Goal: Complete application form: Complete application form

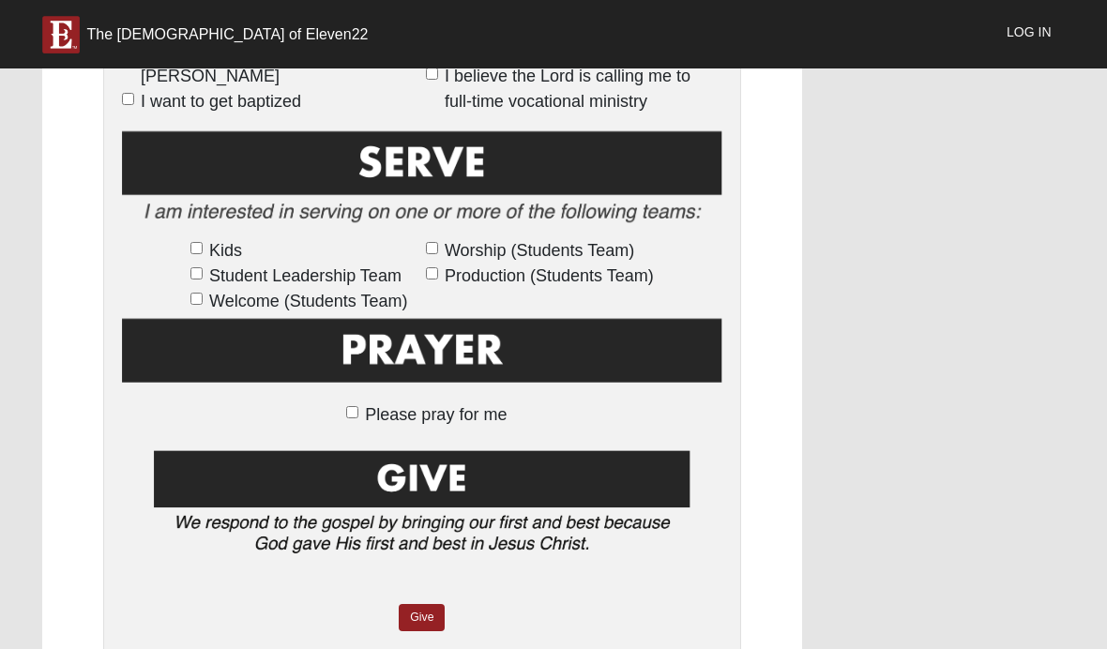
scroll to position [1166, 0]
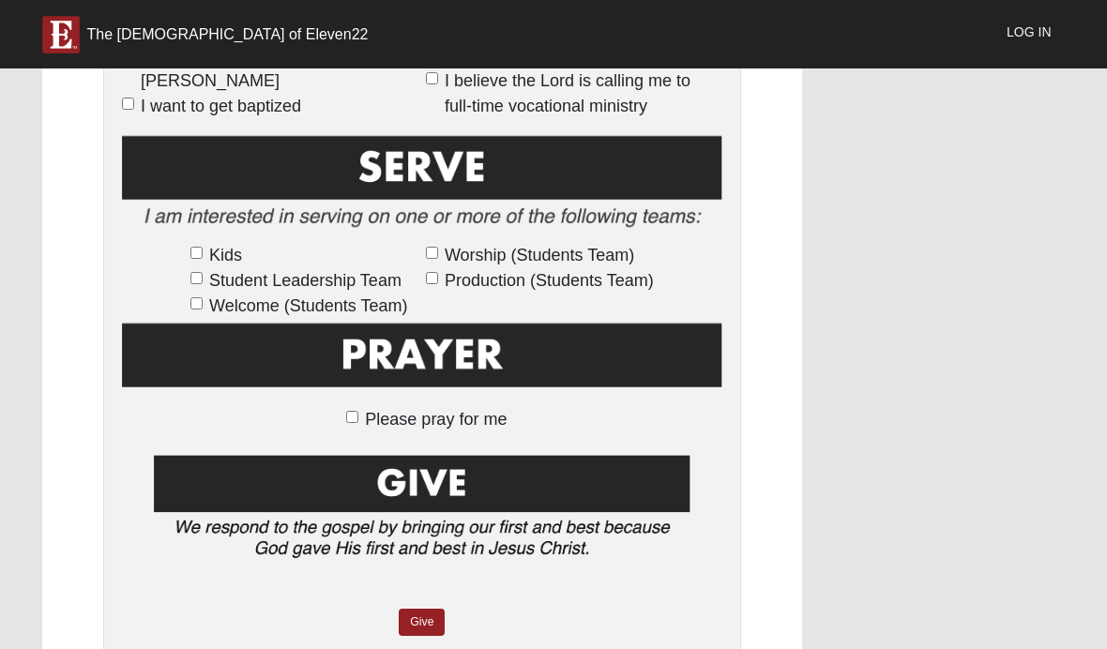
click at [464, 417] on span "Please pray for me" at bounding box center [436, 419] width 142 height 19
click at [358, 417] on input "Please pray for me" at bounding box center [352, 417] width 12 height 12
checkbox input "true"
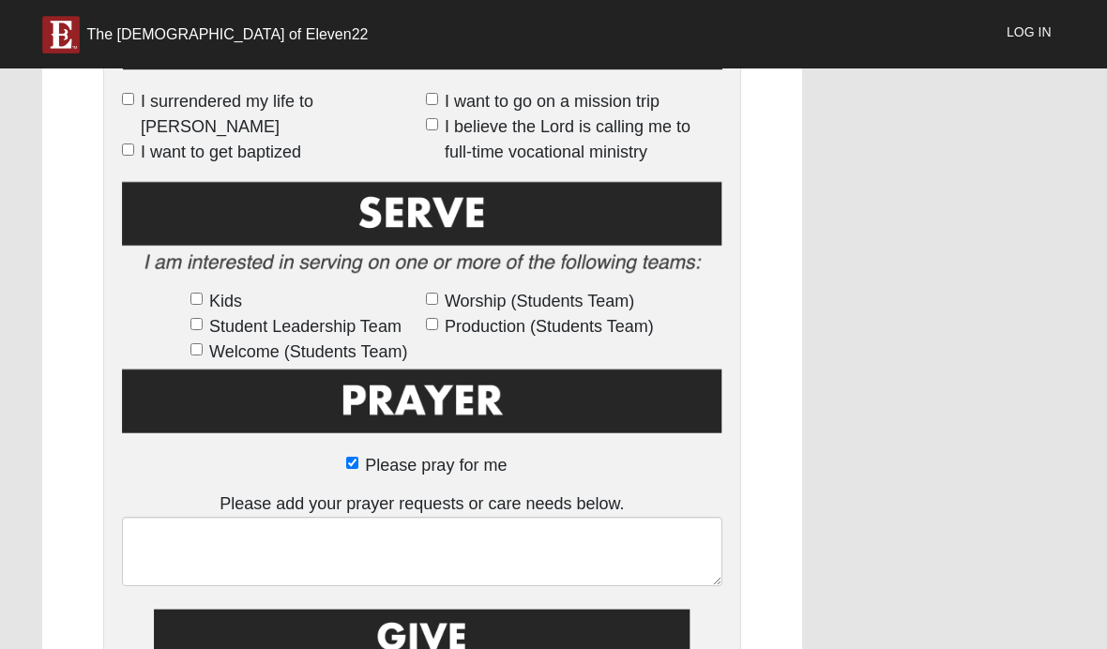
scroll to position [1117, 0]
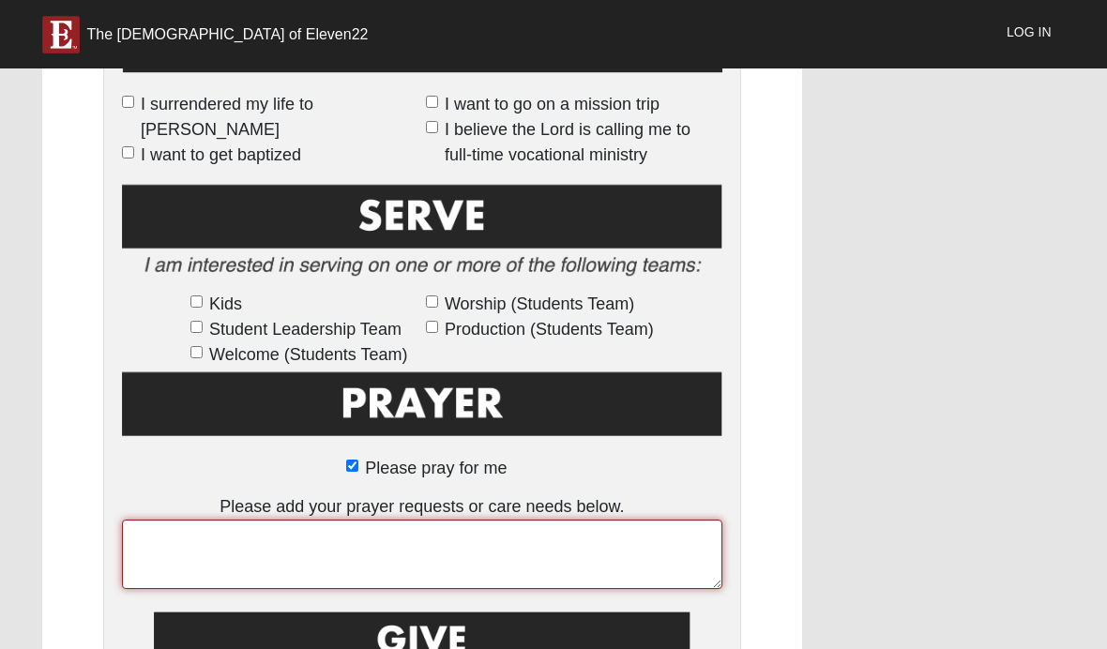
click at [296, 550] on textarea at bounding box center [422, 554] width 600 height 69
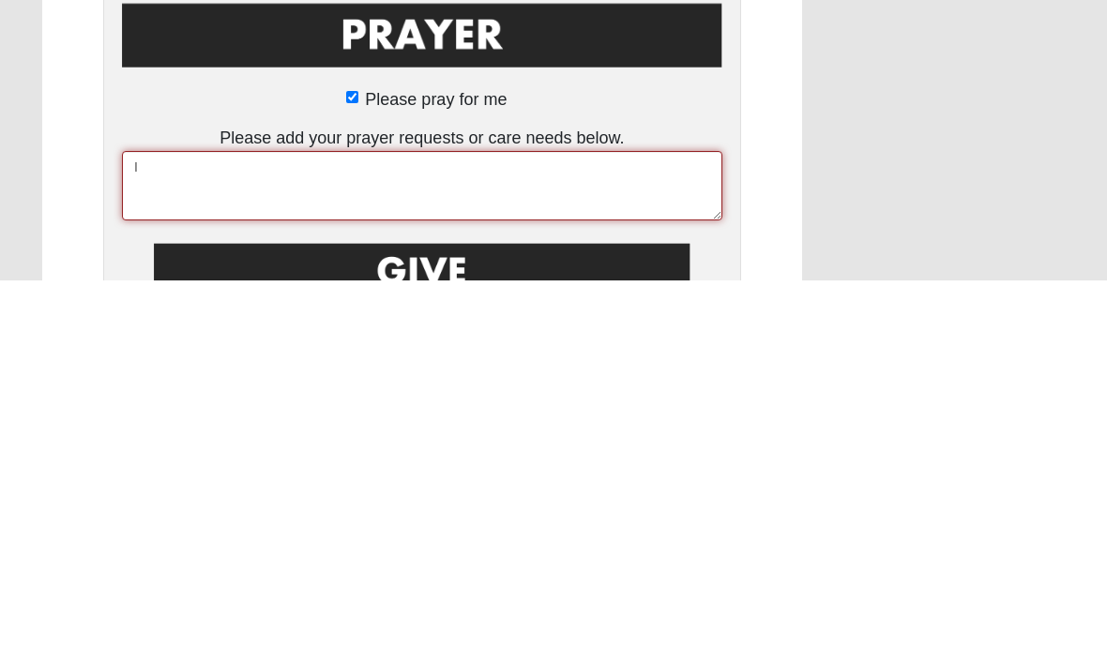
type textarea "I"
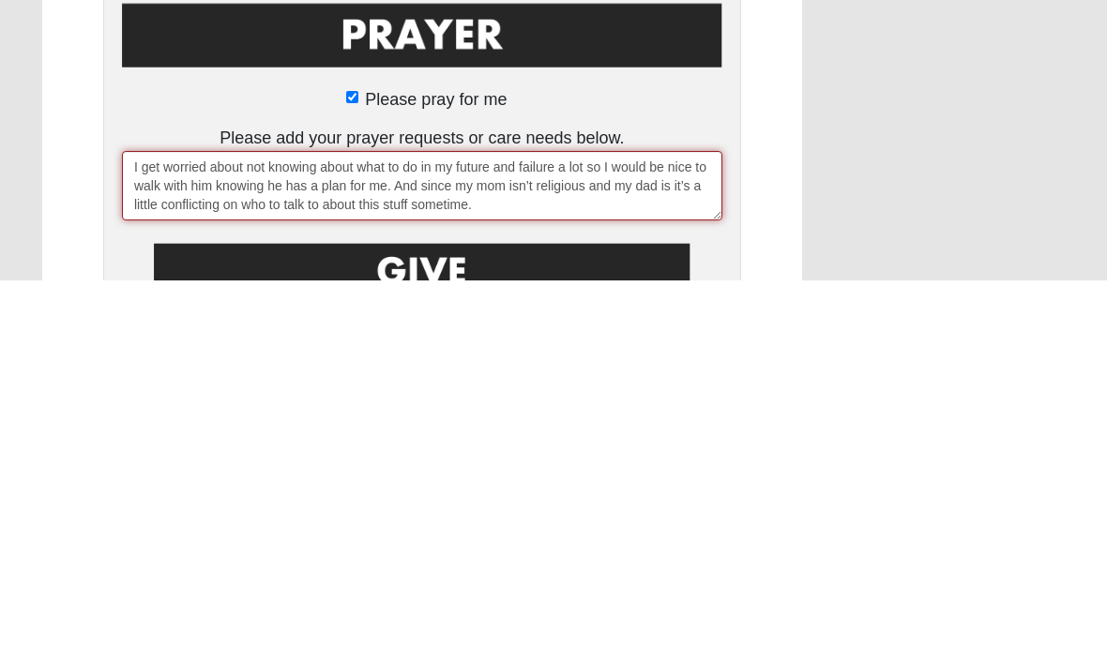
type textarea "I get worried about not knowing about what to do in my future and failure a lot…"
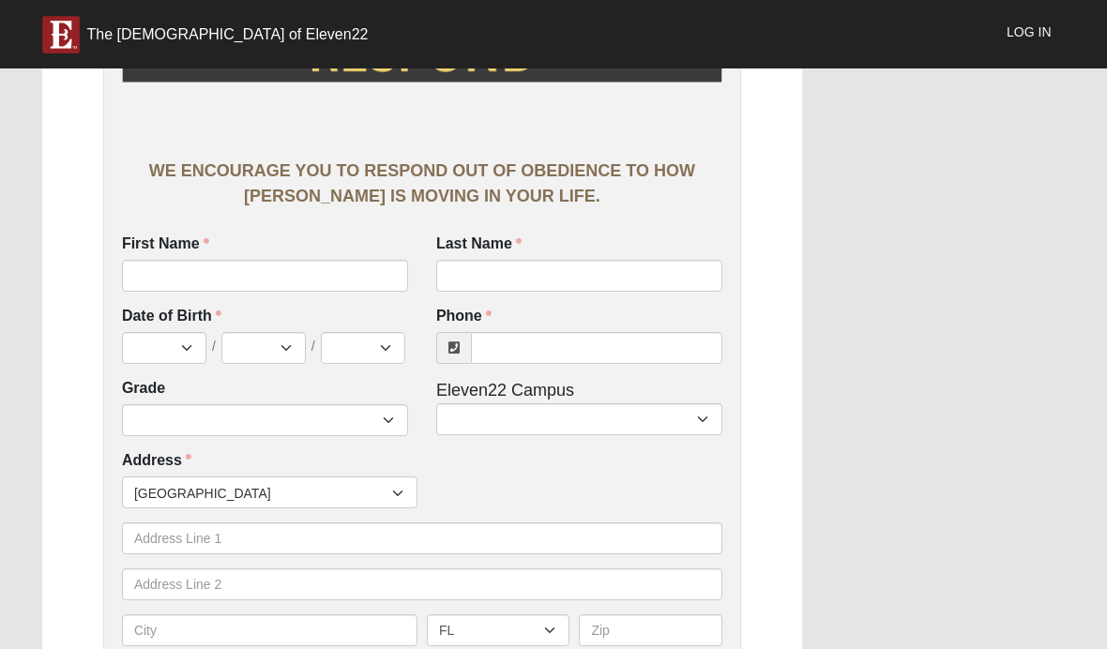
scroll to position [274, 0]
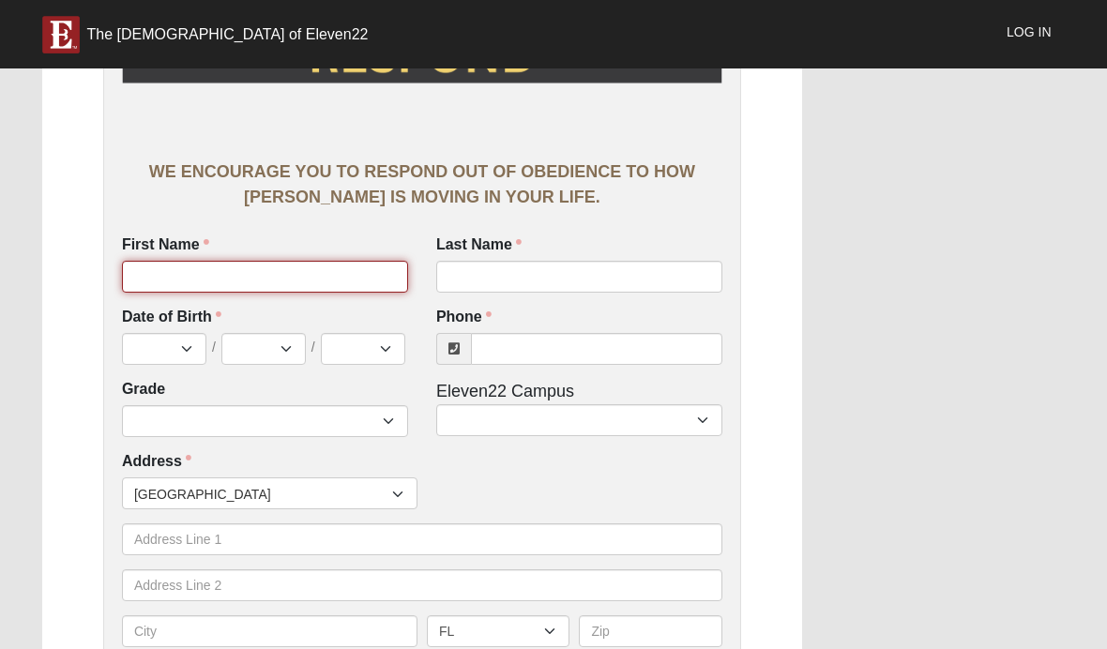
click at [132, 269] on input "First Name" at bounding box center [265, 277] width 286 height 32
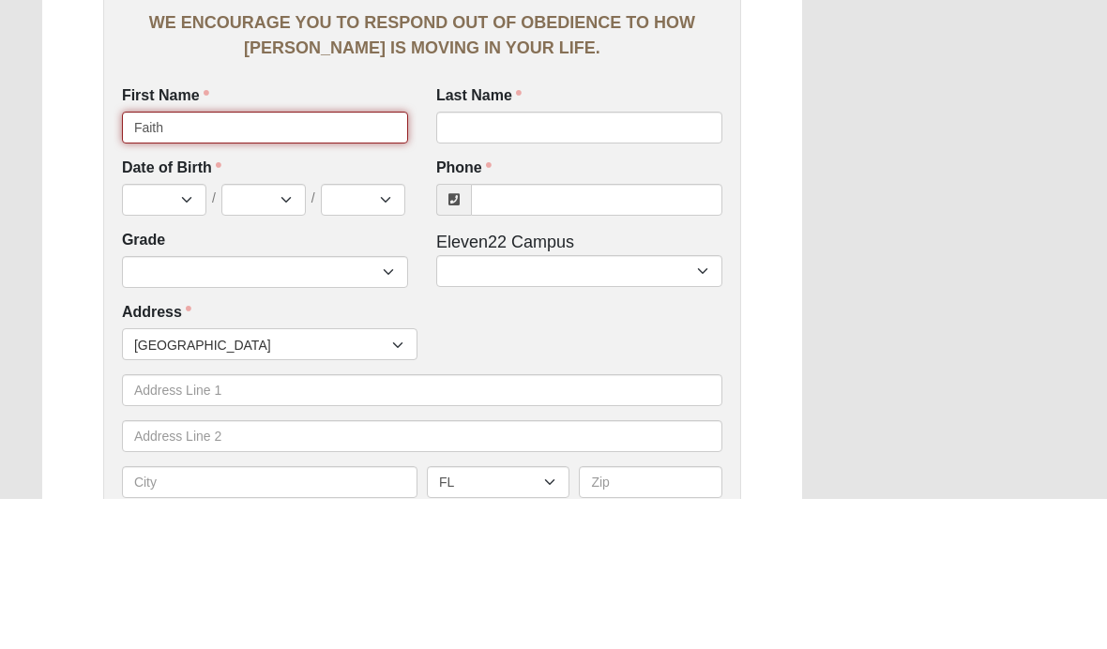
type input "Faith"
click at [488, 235] on label "Last Name" at bounding box center [478, 246] width 85 height 22
click at [488, 262] on input "Last Name" at bounding box center [579, 278] width 286 height 32
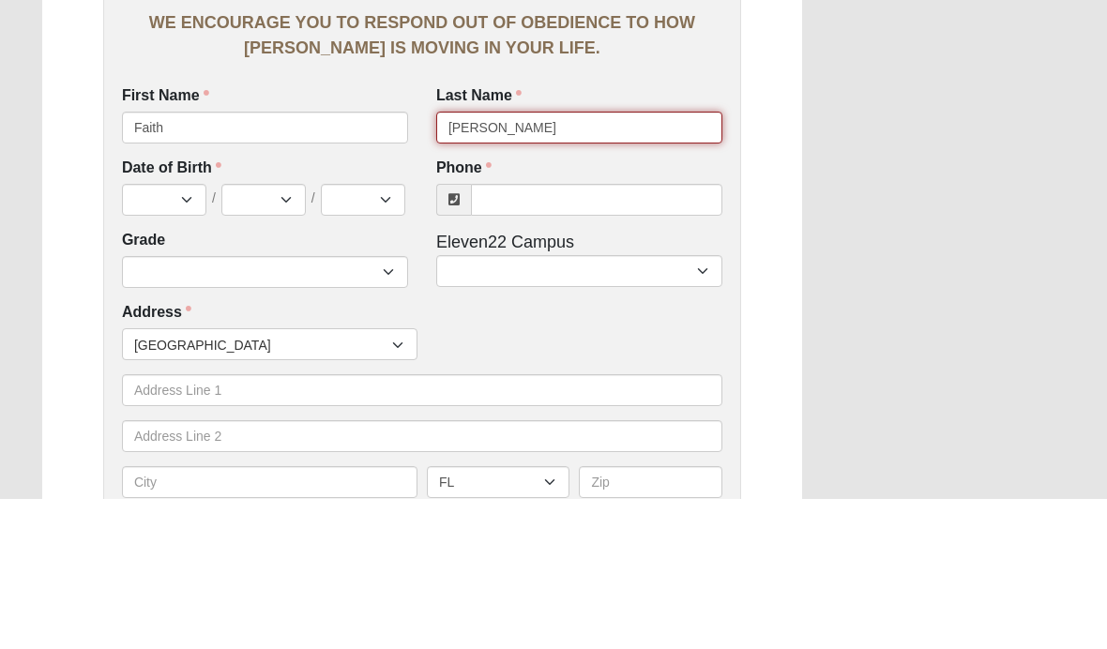
type input "[PERSON_NAME]"
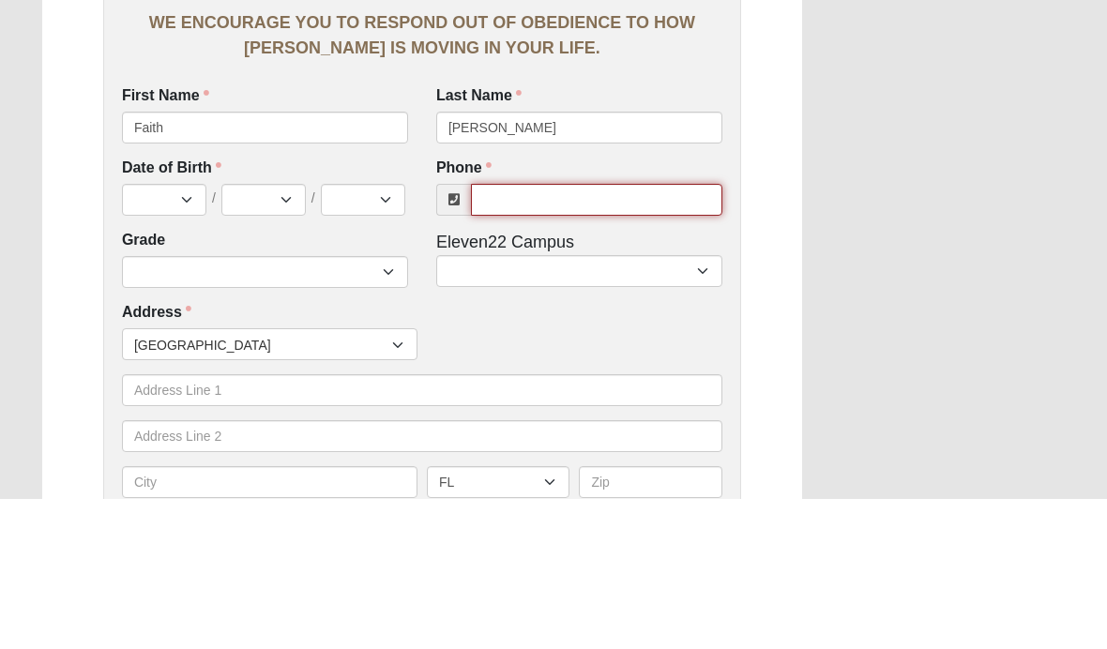
click at [541, 334] on input "Phone" at bounding box center [596, 350] width 251 height 32
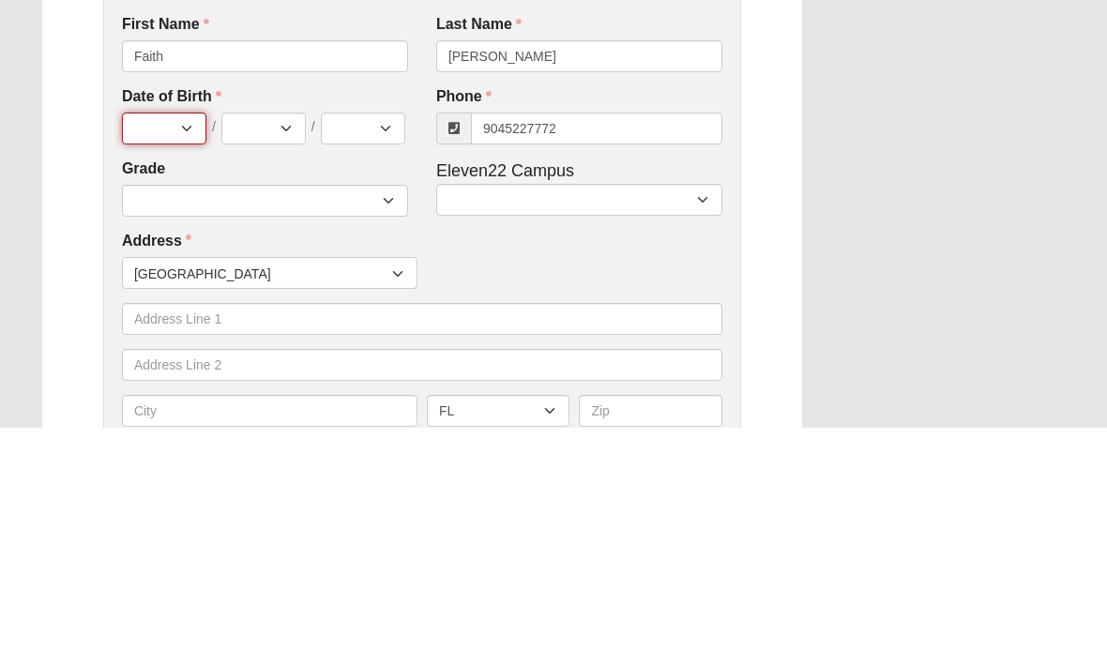
click at [167, 334] on select "Jan Feb Mar Apr May Jun [DATE] Aug Sep Oct Nov Dec" at bounding box center [164, 350] width 84 height 32
type input "[PHONE_NUMBER]"
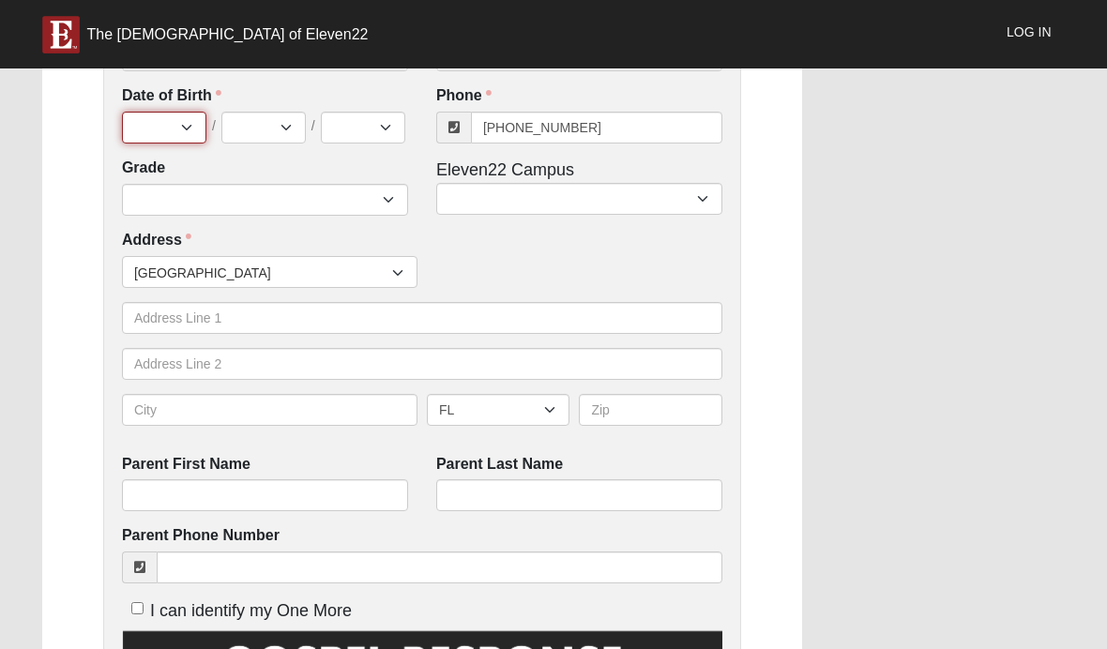
select select "10"
click at [303, 123] on select "1 2 3 4 5 6 7 8 9 10 11 12 13 14 15 16 17 18 19 20 21 22 23 24 25 26 27 28 29 3…" at bounding box center [263, 128] width 84 height 32
click at [285, 135] on select "1 2 3 4 5 6 7 8 9 10 11 12 13 14 15 16 17 18 19 20 21 22 23 24 25 26 27 28 29 3…" at bounding box center [263, 128] width 84 height 32
select select "11"
click at [392, 139] on select "2025 2024 2023 2022 2021 2020 2019 2018 2017 2016 2015 2014 2013 2012 2011 2010…" at bounding box center [363, 128] width 84 height 32
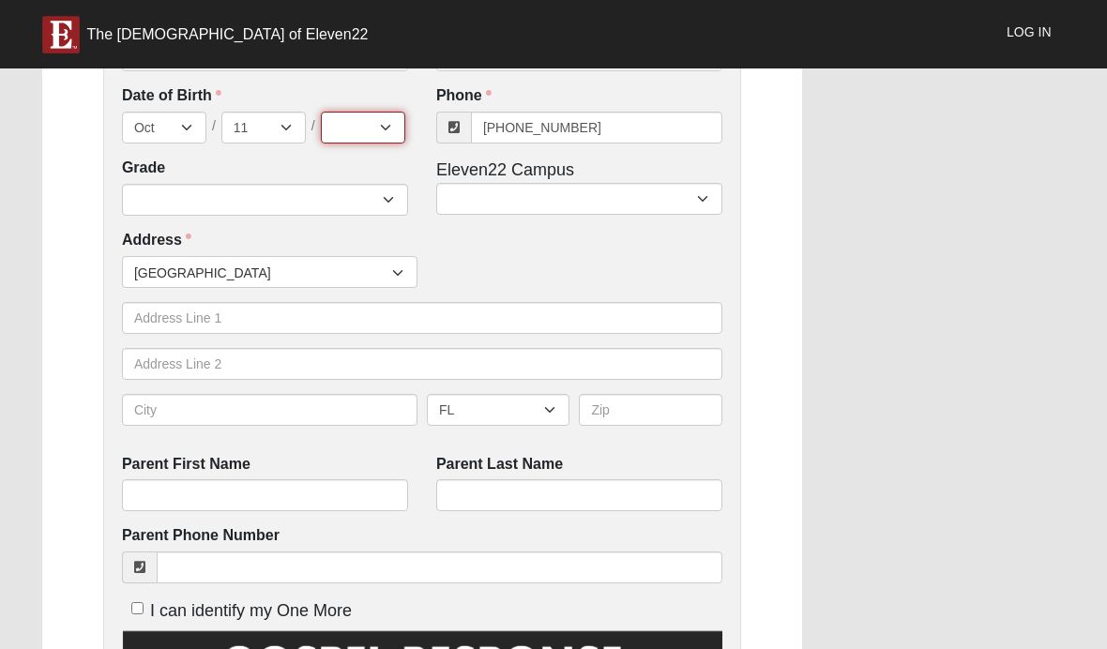
click at [394, 115] on select "2025 2024 2023 2022 2021 2020 2019 2018 2017 2016 2015 2014 2013 2012 2011 2010…" at bounding box center [363, 128] width 84 height 32
select select "2010"
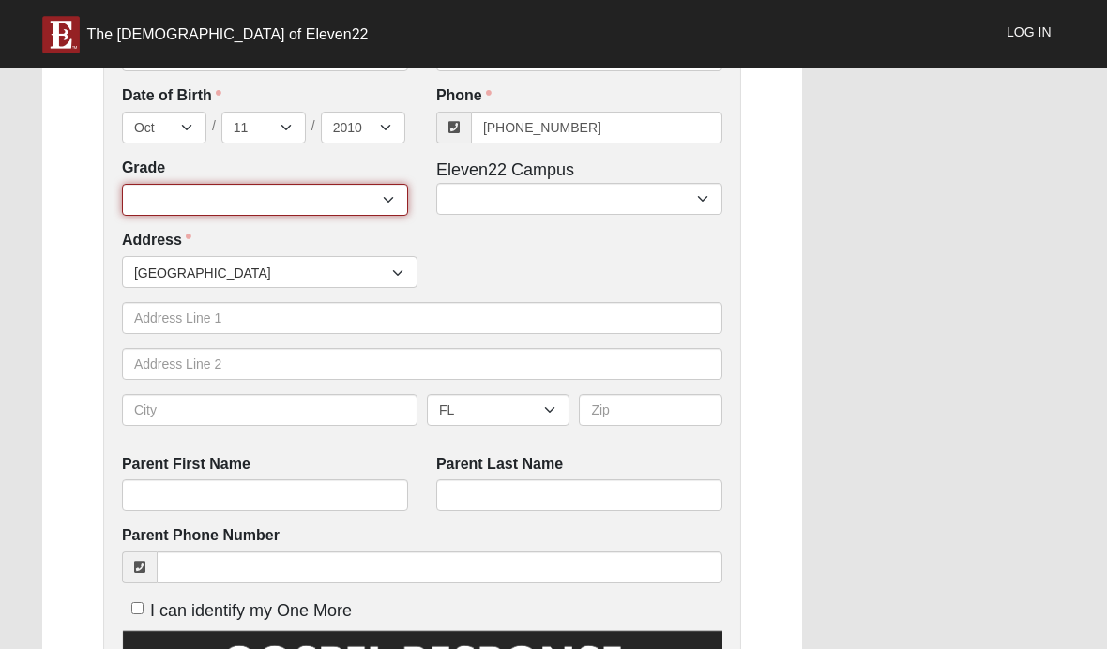
click at [339, 192] on select "6th Grade 7th Grade 8th Grade 9th Grade 10th Grade 11th Grade 12th Grade" at bounding box center [265, 200] width 286 height 32
click at [388, 201] on select "6th Grade 7th Grade 8th Grade 9th Grade 10th Grade 11th Grade 12th Grade" at bounding box center [265, 200] width 286 height 32
select select "2029"
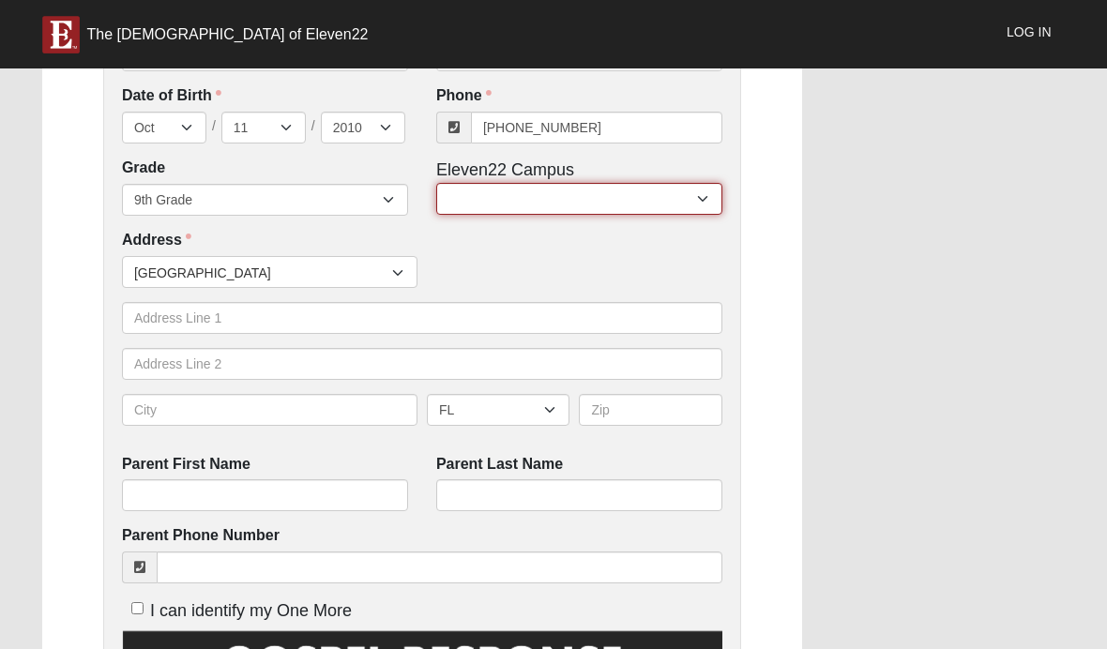
click at [675, 198] on select "[GEOGRAPHIC_DATA] [GEOGRAPHIC_DATA] (Coming Soon) Eleven22 Online [PERSON_NAME]…" at bounding box center [579, 199] width 286 height 32
select select "11"
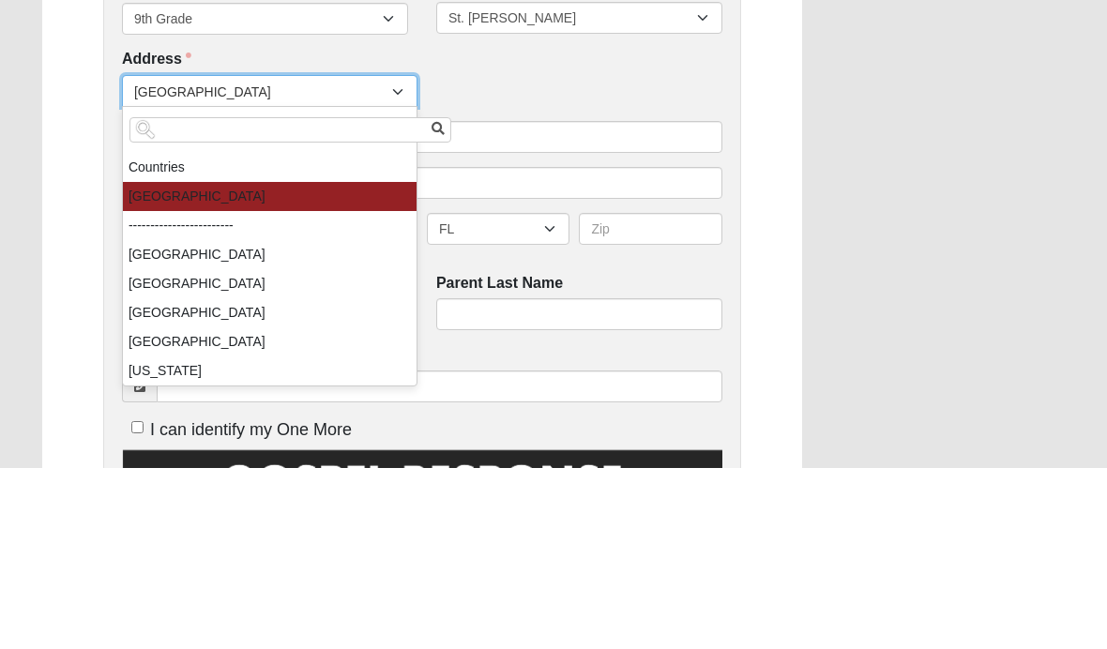
click at [912, 147] on div "Work Entry WE ENCOURAGE YOU TO RESPOND OUT OF OBEDIENCE TO HOW [PERSON_NAME] IS…" at bounding box center [553, 542] width 1051 height 2027
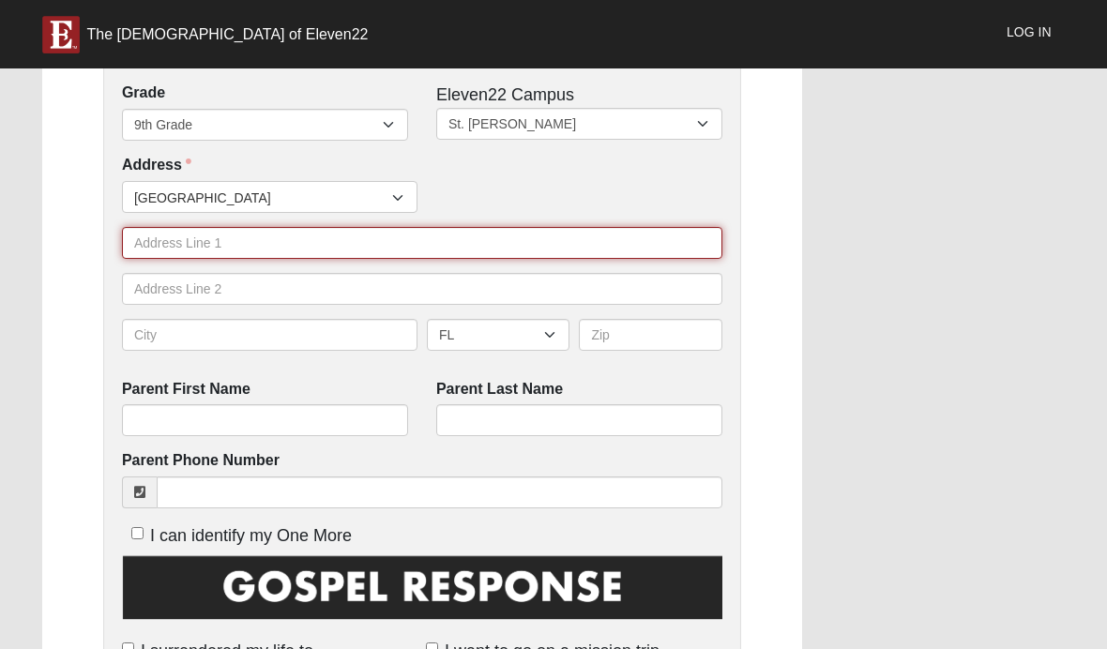
click at [472, 238] on input "text" at bounding box center [422, 243] width 600 height 32
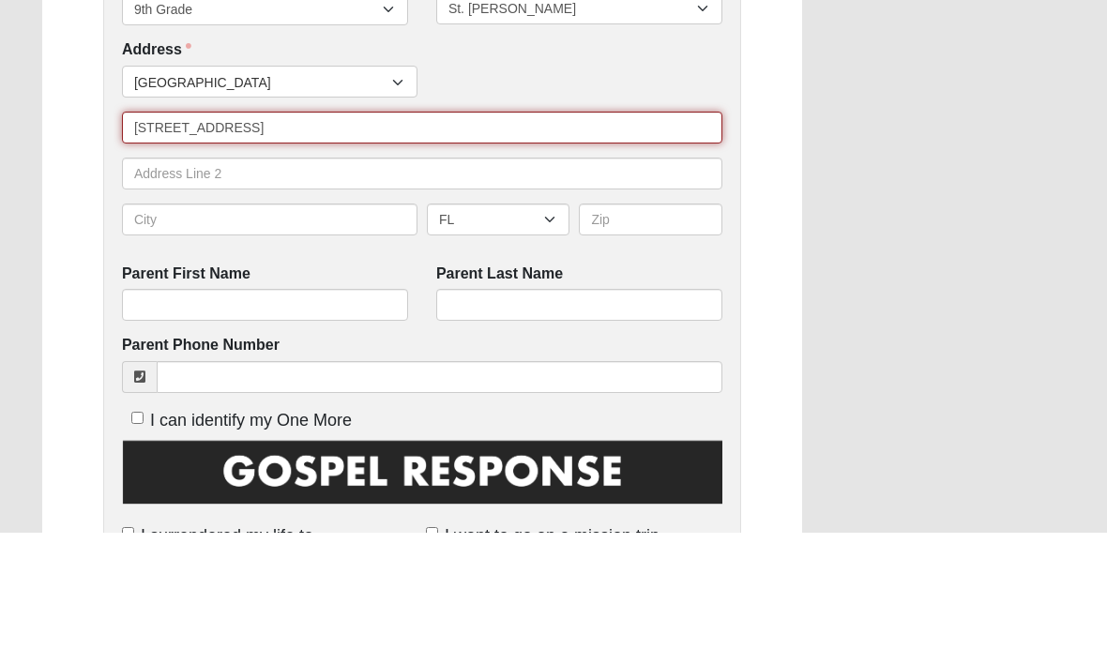
type input "[STREET_ADDRESS]"
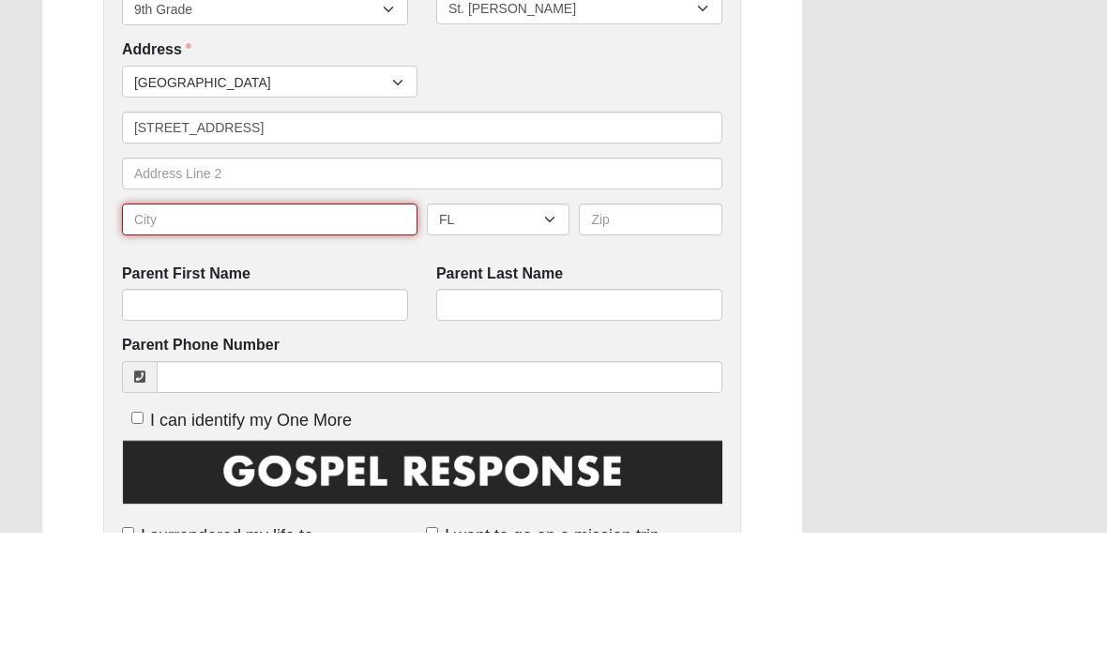
click at [372, 320] on input "text" at bounding box center [269, 336] width 295 height 32
type input "Saint [PERSON_NAME]"
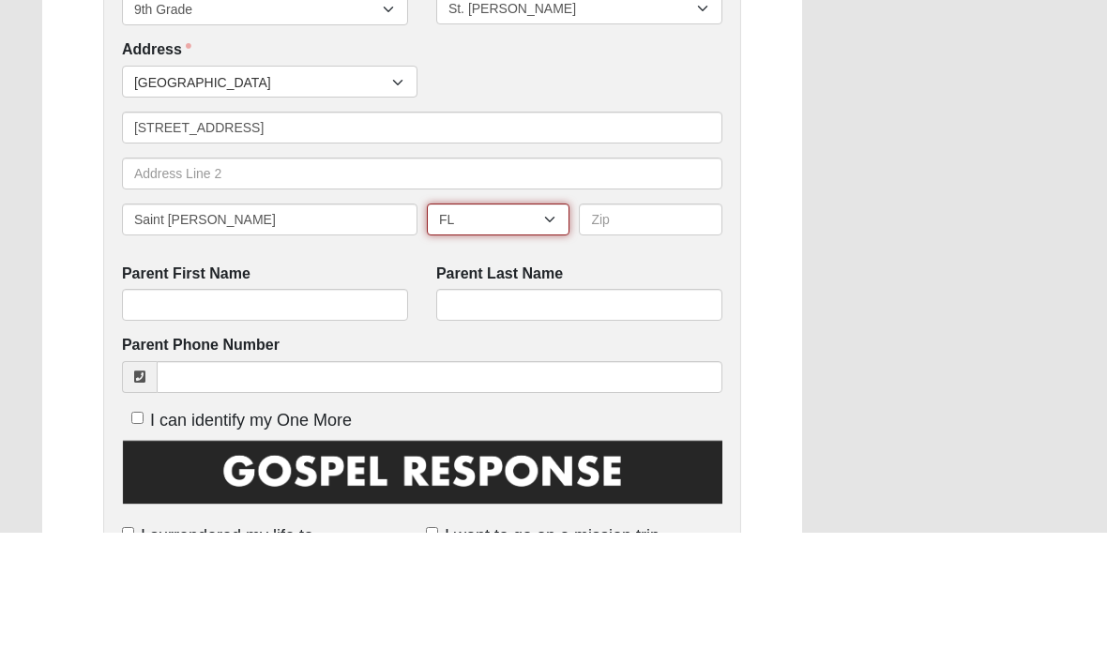
click at [555, 320] on select "AL AK AS AR AZ CA CO CT DE DC FM [GEOGRAPHIC_DATA] [GEOGRAPHIC_DATA] GU HI ID I…" at bounding box center [498, 336] width 143 height 32
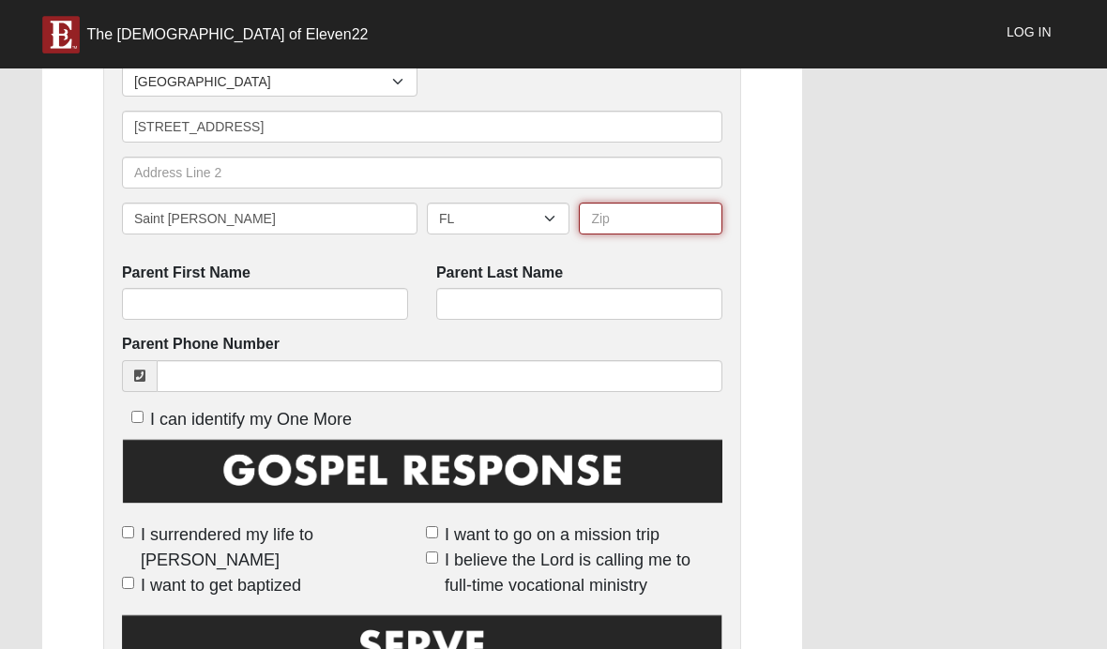
click at [654, 221] on input "text" at bounding box center [650, 219] width 143 height 32
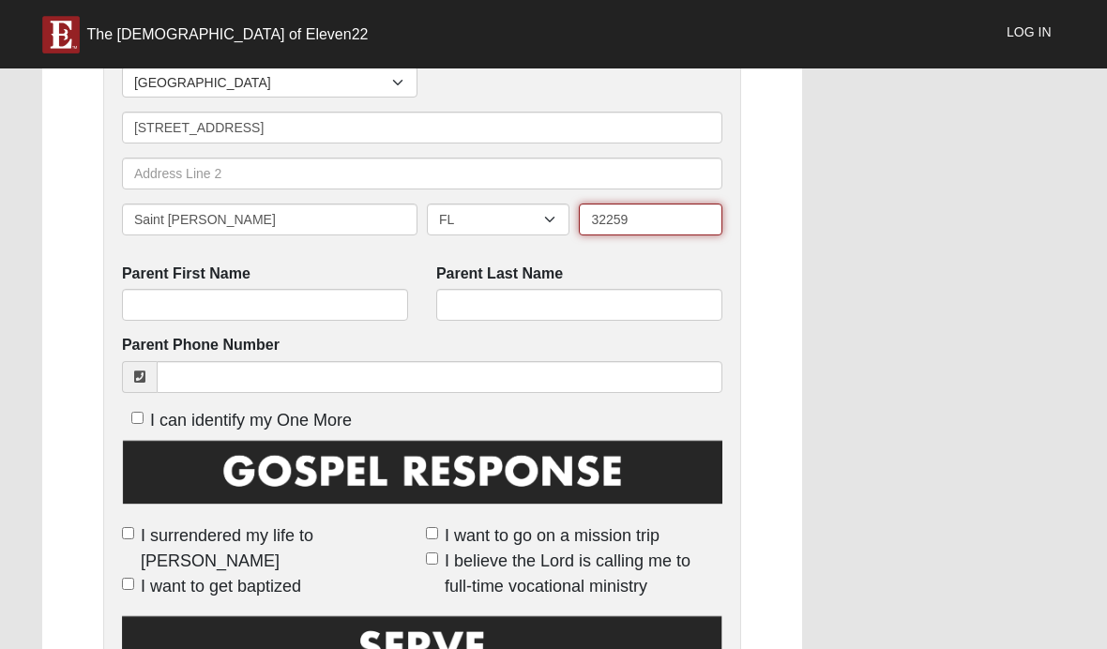
type input "32259"
click input "submit" at bounding box center [0, 0] width 0 height 0
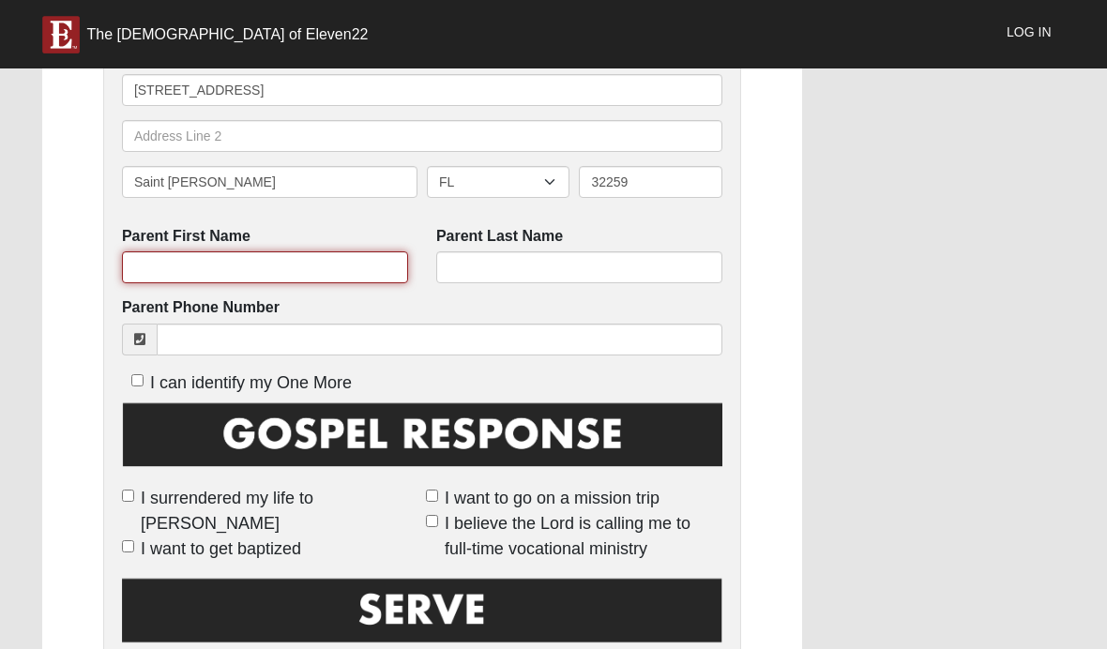
click at [338, 262] on input "Parent First Name" at bounding box center [265, 267] width 286 height 32
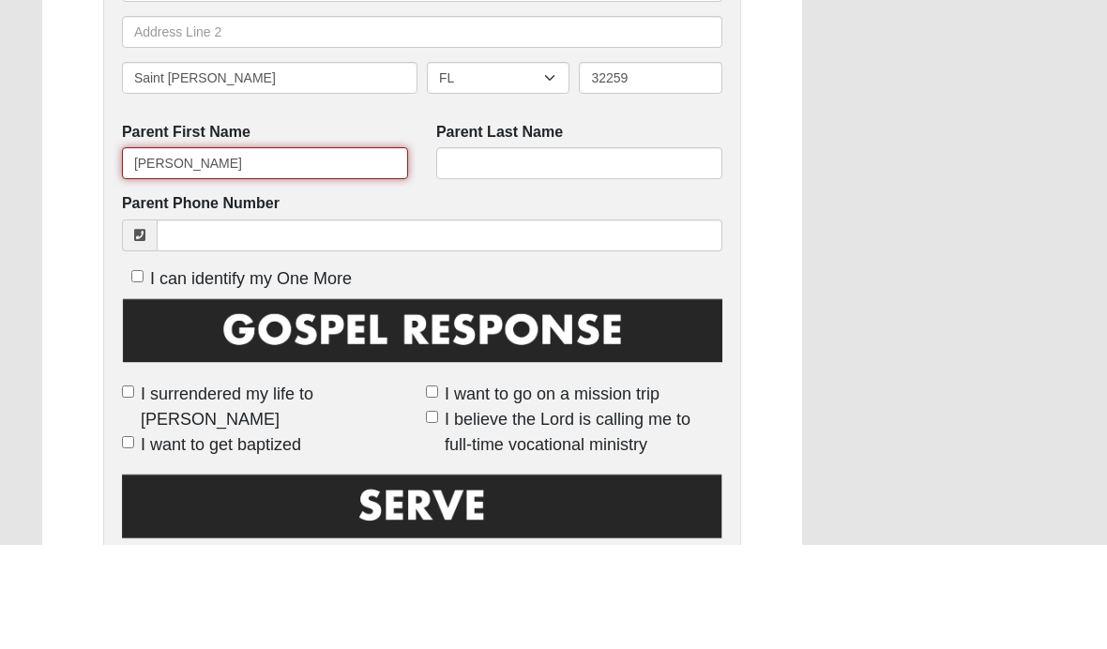
type input "[PERSON_NAME]"
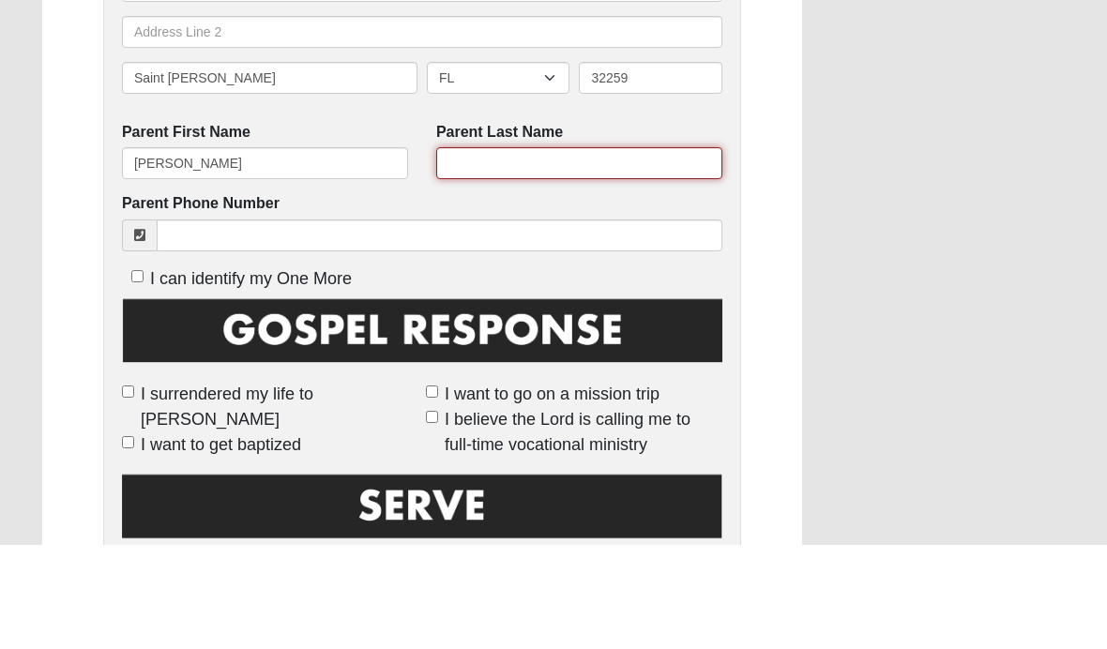
click at [620, 252] on input "Parent Last Name" at bounding box center [579, 268] width 286 height 32
type input "[PERSON_NAME]"
click at [1045, 255] on div "Work Entry WE ENCOURAGE YOU TO RESPOND OUT OF OBEDIENCE TO HOW [PERSON_NAME] IS…" at bounding box center [553, 315] width 1051 height 2027
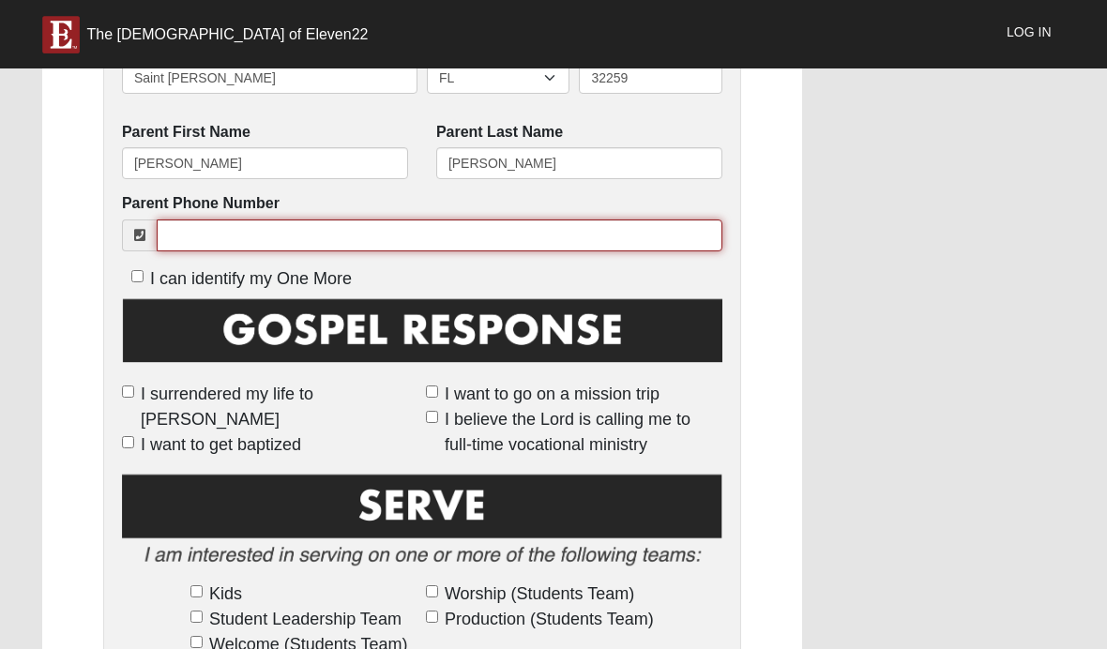
click at [636, 238] on input "Parent Phone Number" at bounding box center [439, 235] width 565 height 32
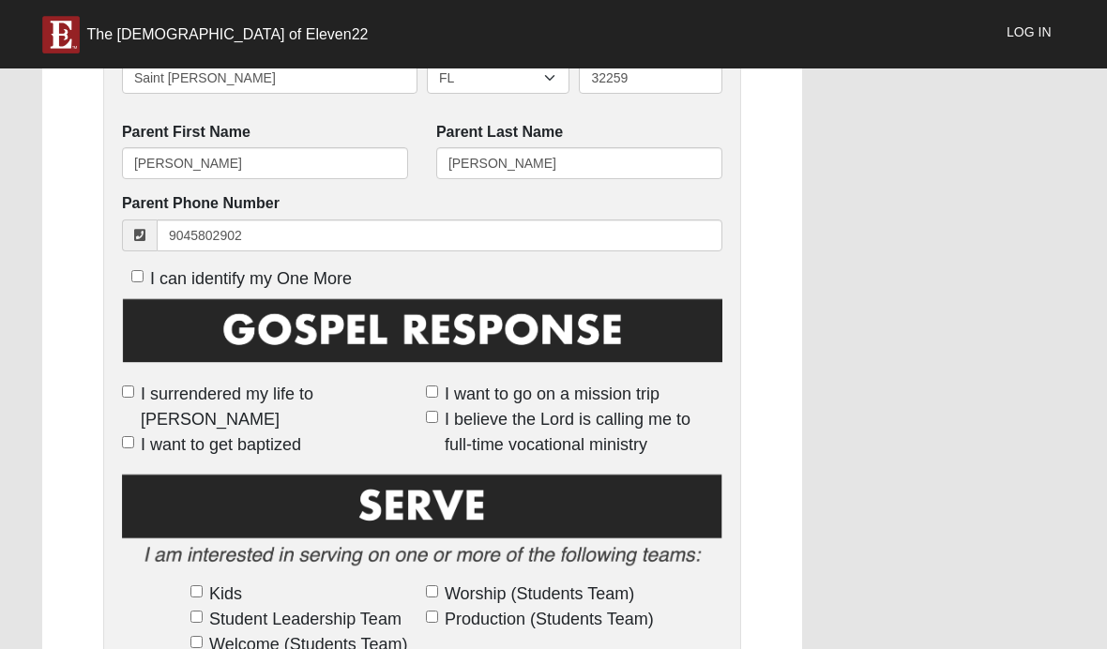
click at [1032, 277] on div "Work Entry WE ENCOURAGE YOU TO RESPOND OUT OF OBEDIENCE TO HOW [PERSON_NAME] IS…" at bounding box center [553, 210] width 1051 height 2027
type input "[PHONE_NUMBER]"
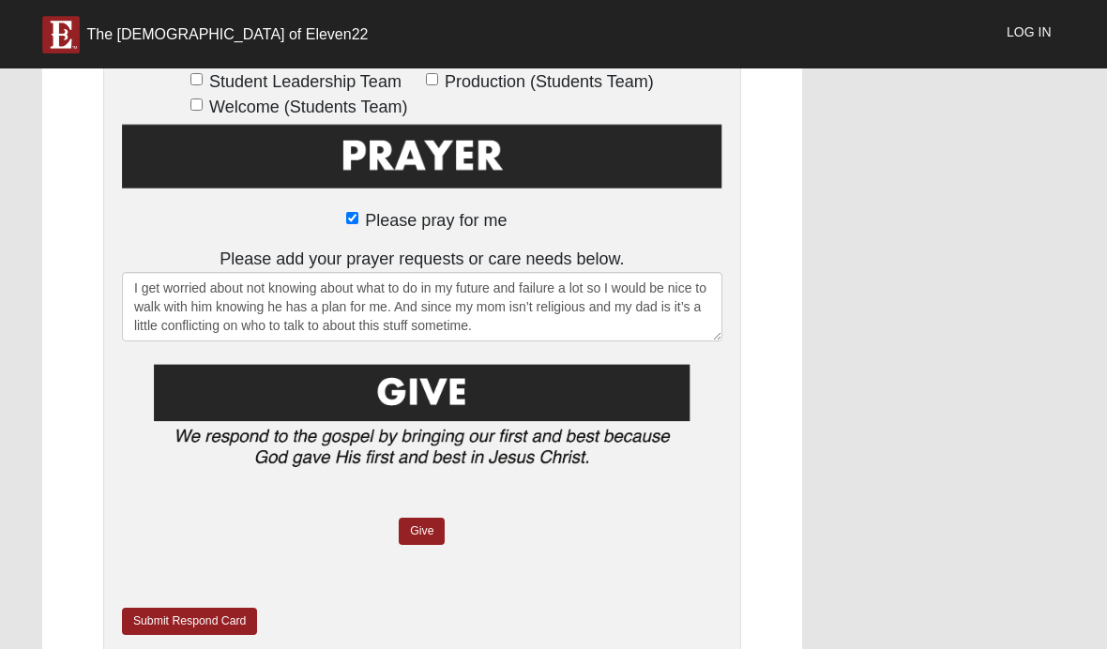
scroll to position [1436, 0]
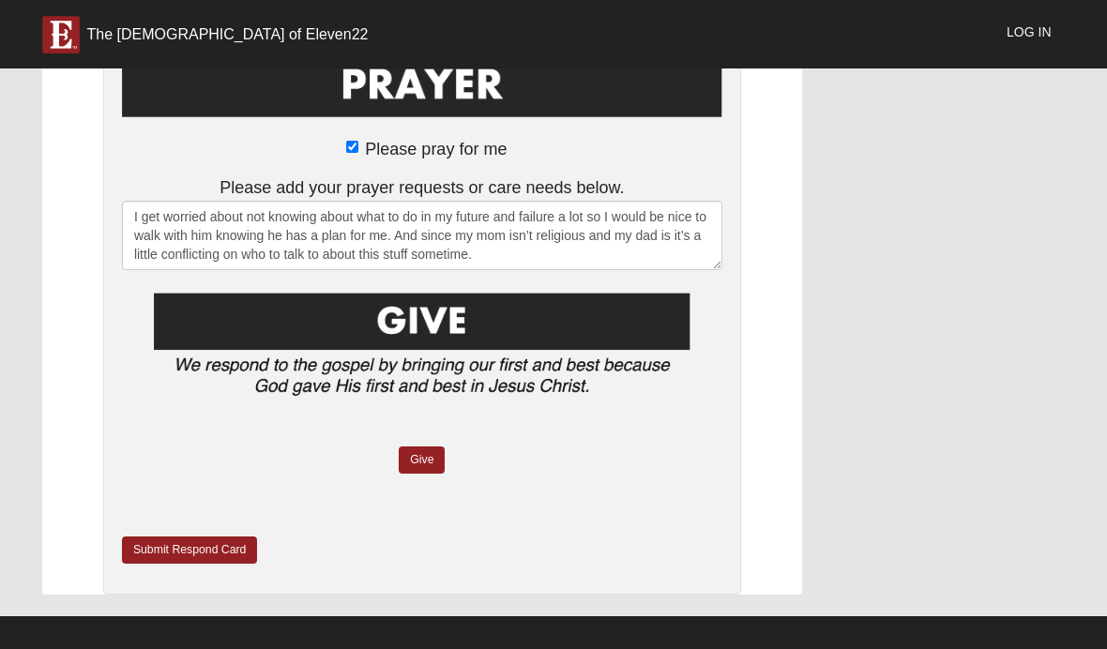
click at [179, 554] on link "Submit Respond Card" at bounding box center [190, 549] width 136 height 27
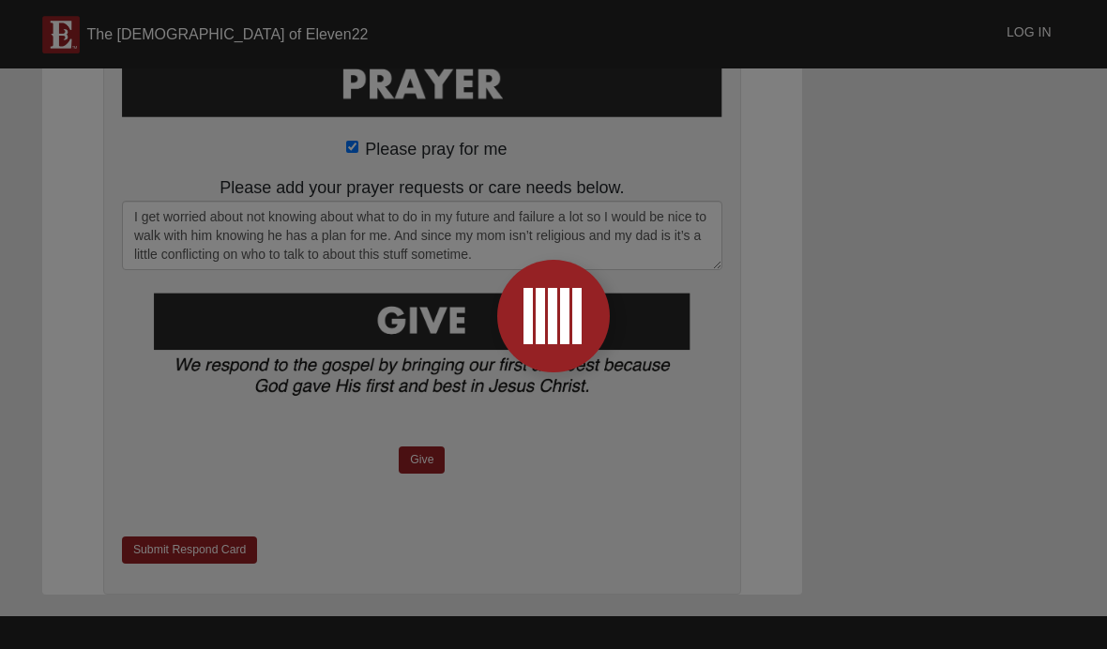
scroll to position [0, 0]
